Goal: Information Seeking & Learning: Learn about a topic

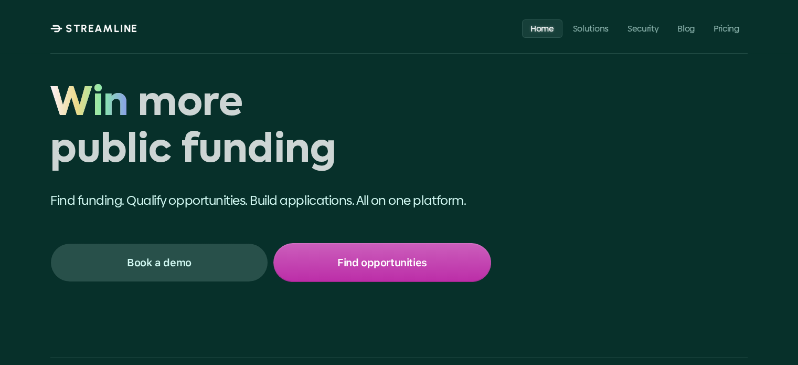
scroll to position [52, 0]
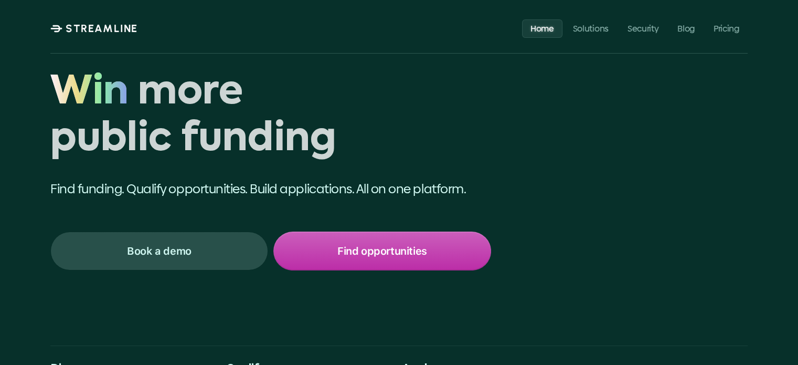
click at [84, 185] on p "Find funding. Qualify opportunities. Build applications. All on one platform." at bounding box center [270, 189] width 441 height 18
drag, startPoint x: 84, startPoint y: 185, endPoint x: 229, endPoint y: 188, distance: 144.3
click at [229, 188] on p "Find funding. Qualify opportunities. Build applications. All on one platform." at bounding box center [270, 189] width 441 height 18
click at [80, 143] on h1 "Win more public funding" at bounding box center [270, 116] width 441 height 93
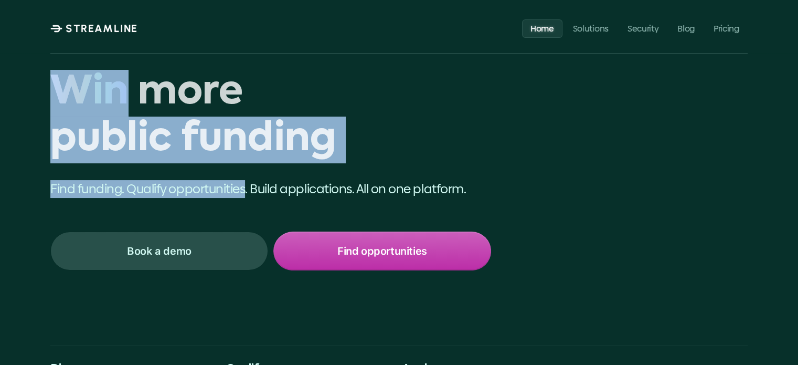
drag, startPoint x: 80, startPoint y: 143, endPoint x: 205, endPoint y: 186, distance: 132.1
click at [205, 186] on div "Win more public funding Win Find funding. Qualify opportunities. Build applicat…" at bounding box center [287, 170] width 474 height 200
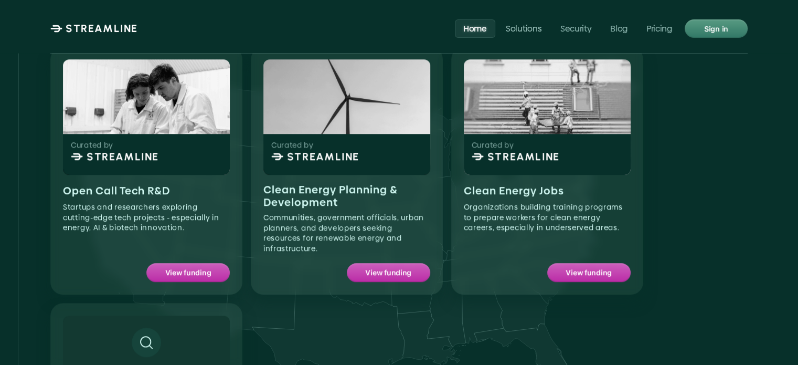
scroll to position [892, 0]
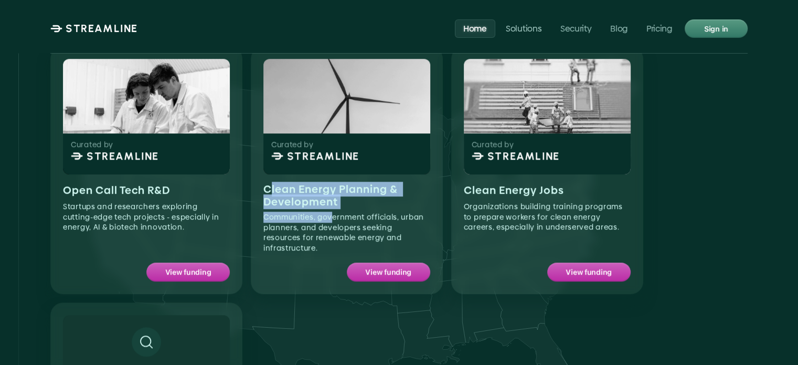
drag, startPoint x: 296, startPoint y: 171, endPoint x: 335, endPoint y: 184, distance: 40.3
click at [335, 184] on div "Clean Energy Planning & Development Communities, government officials, urban pl…" at bounding box center [346, 216] width 167 height 67
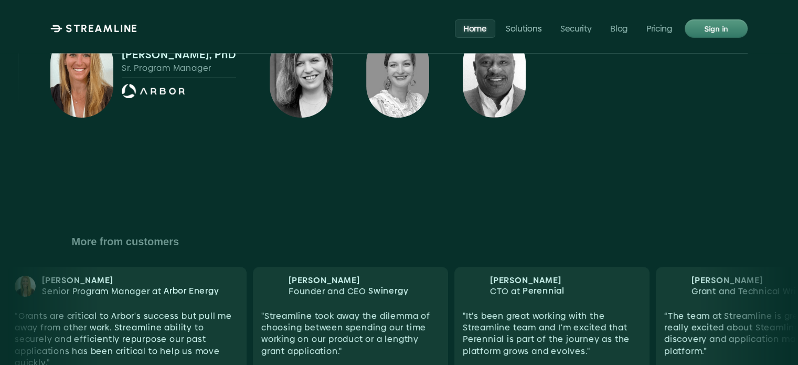
scroll to position [4040, 0]
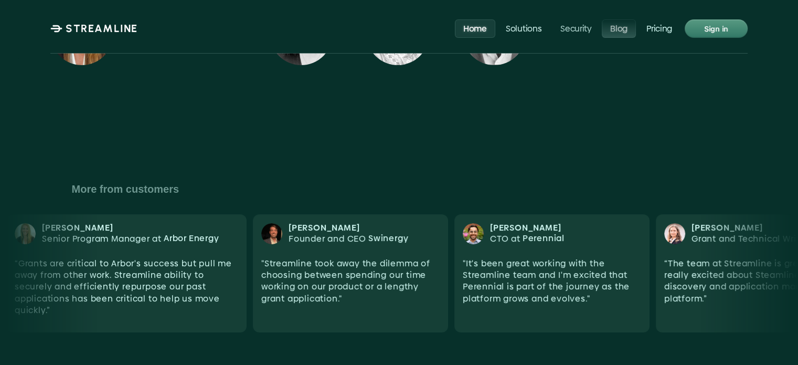
click at [646, 25] on p "Pricing" at bounding box center [659, 28] width 26 height 10
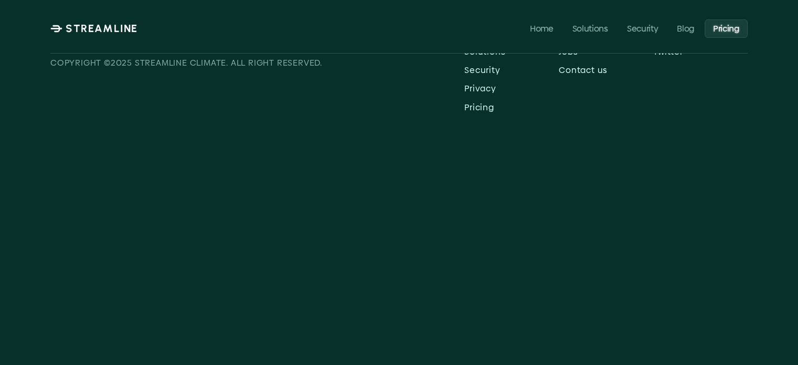
scroll to position [608, 0]
